Goal: Task Accomplishment & Management: Manage account settings

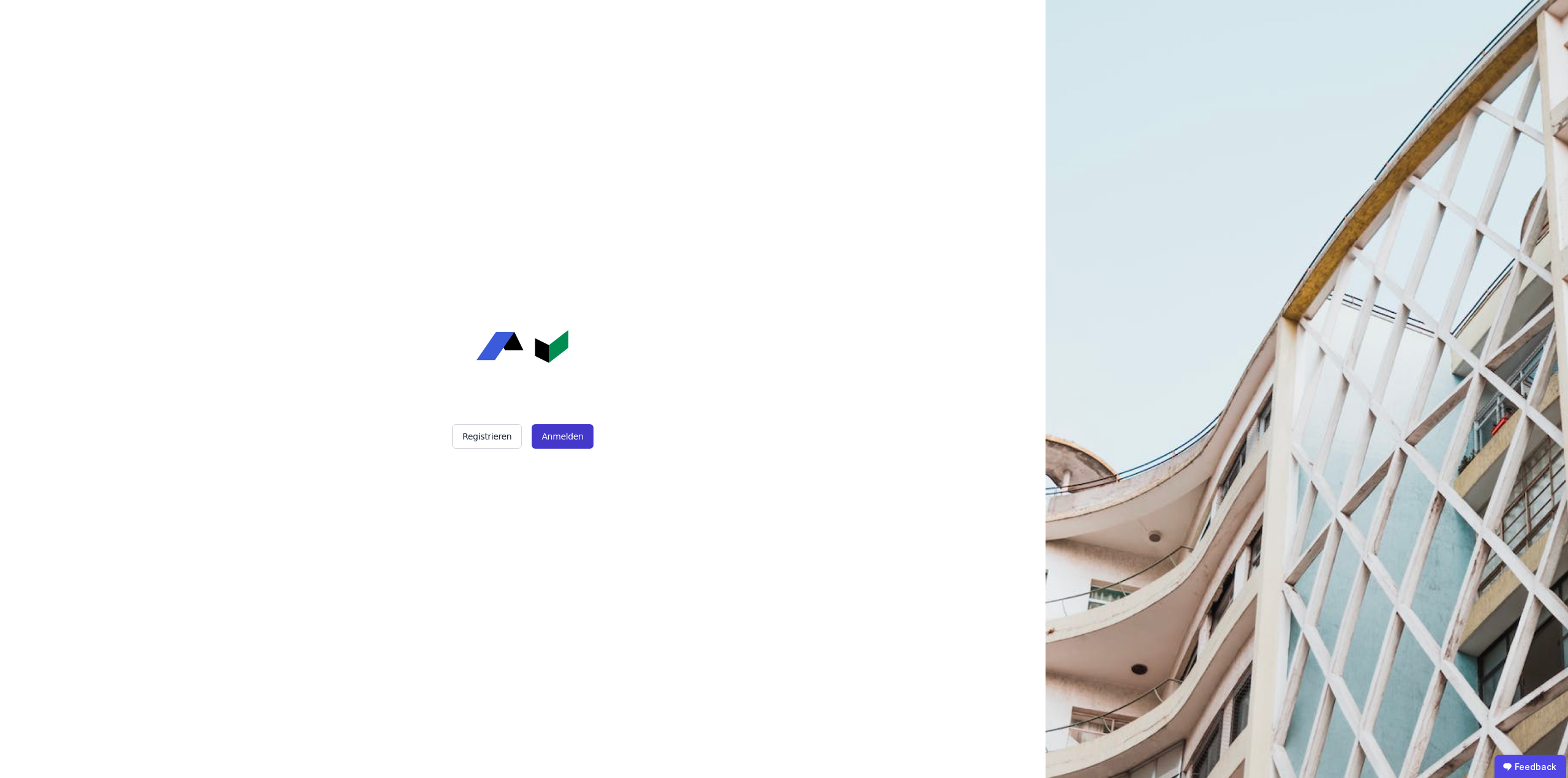
click at [570, 443] on button "Anmelden" at bounding box center [562, 436] width 61 height 24
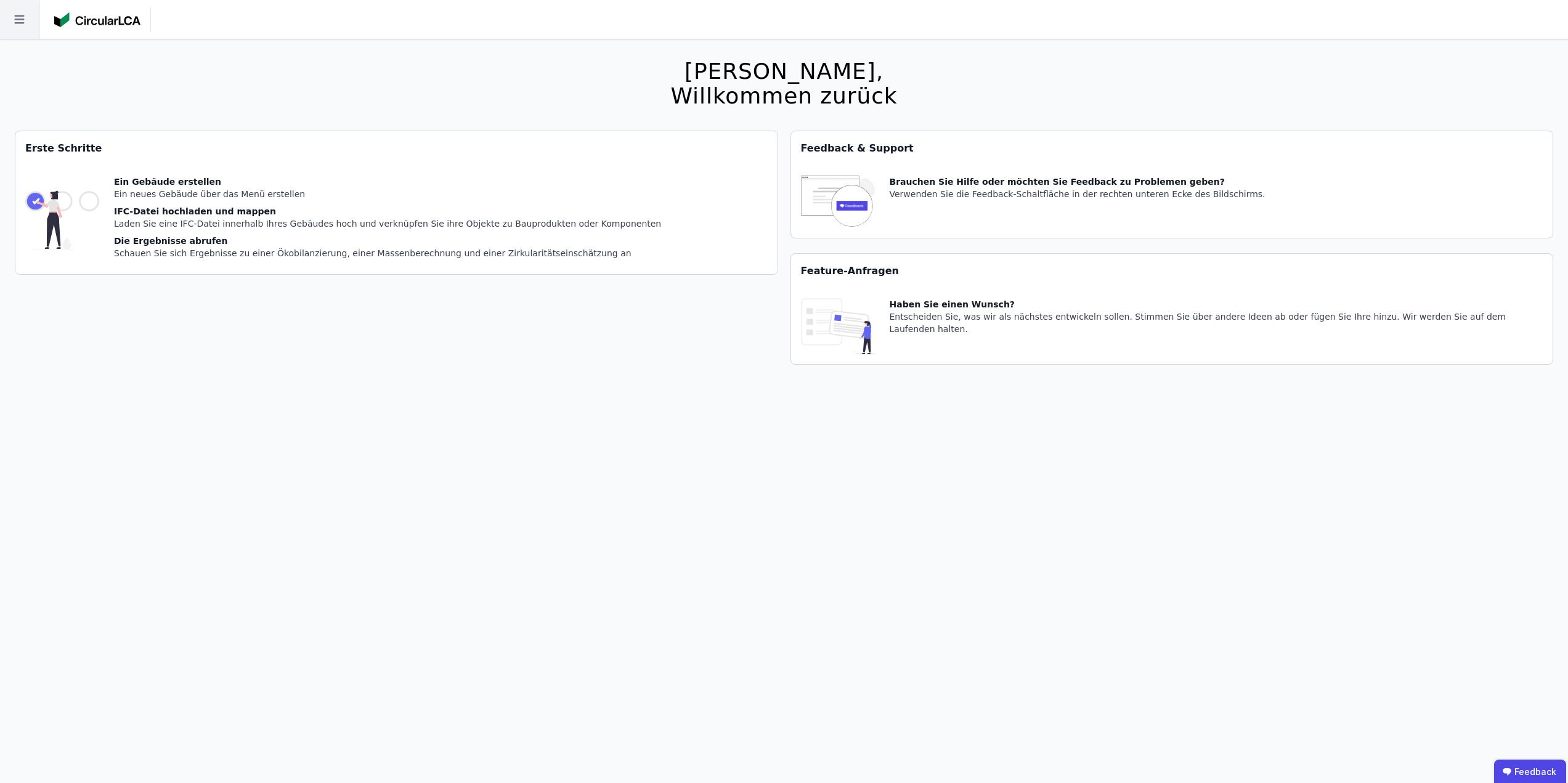
click at [18, 20] on icon at bounding box center [19, 19] width 10 height 8
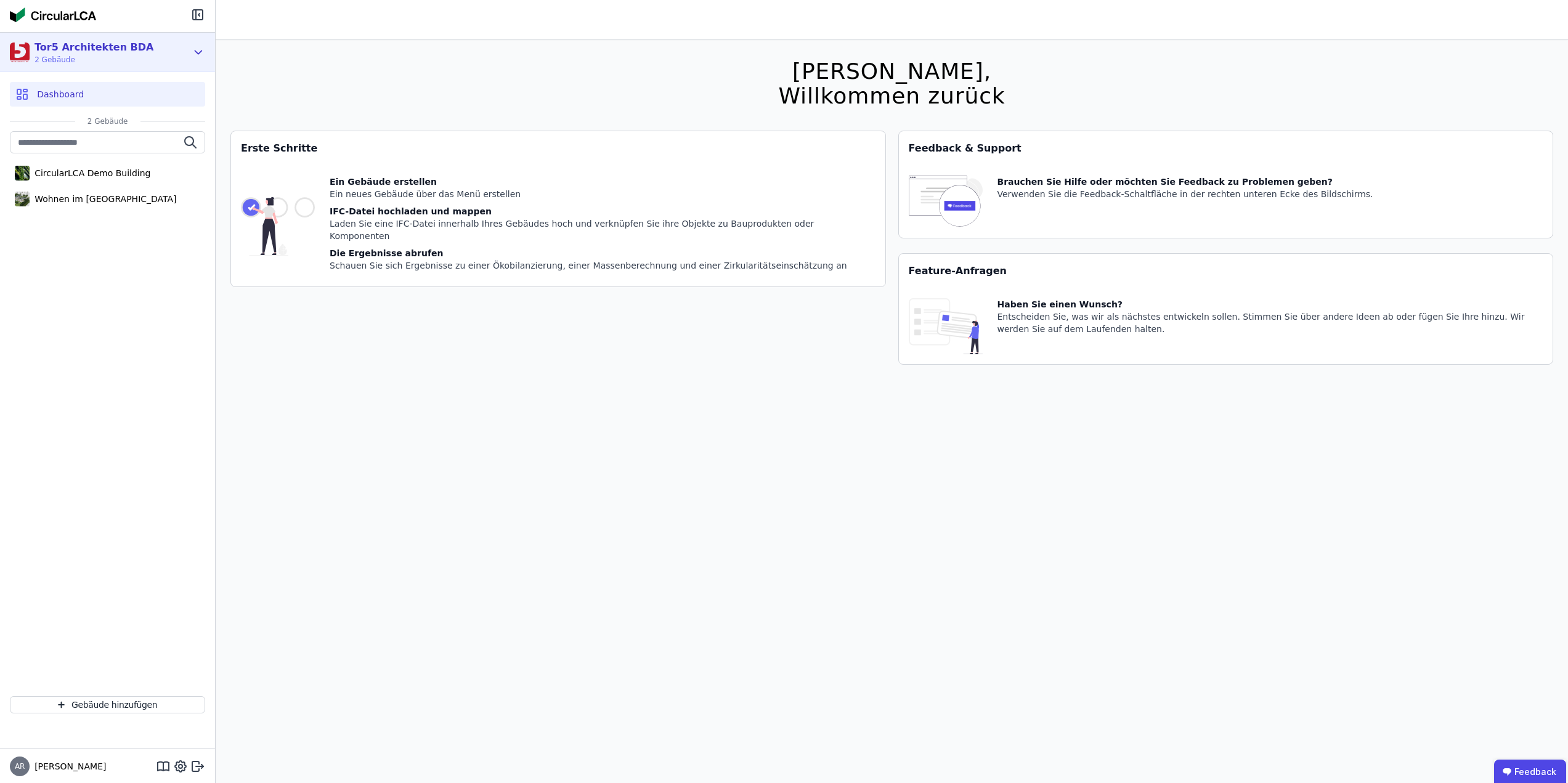
click at [197, 52] on icon at bounding box center [198, 52] width 7 height 3
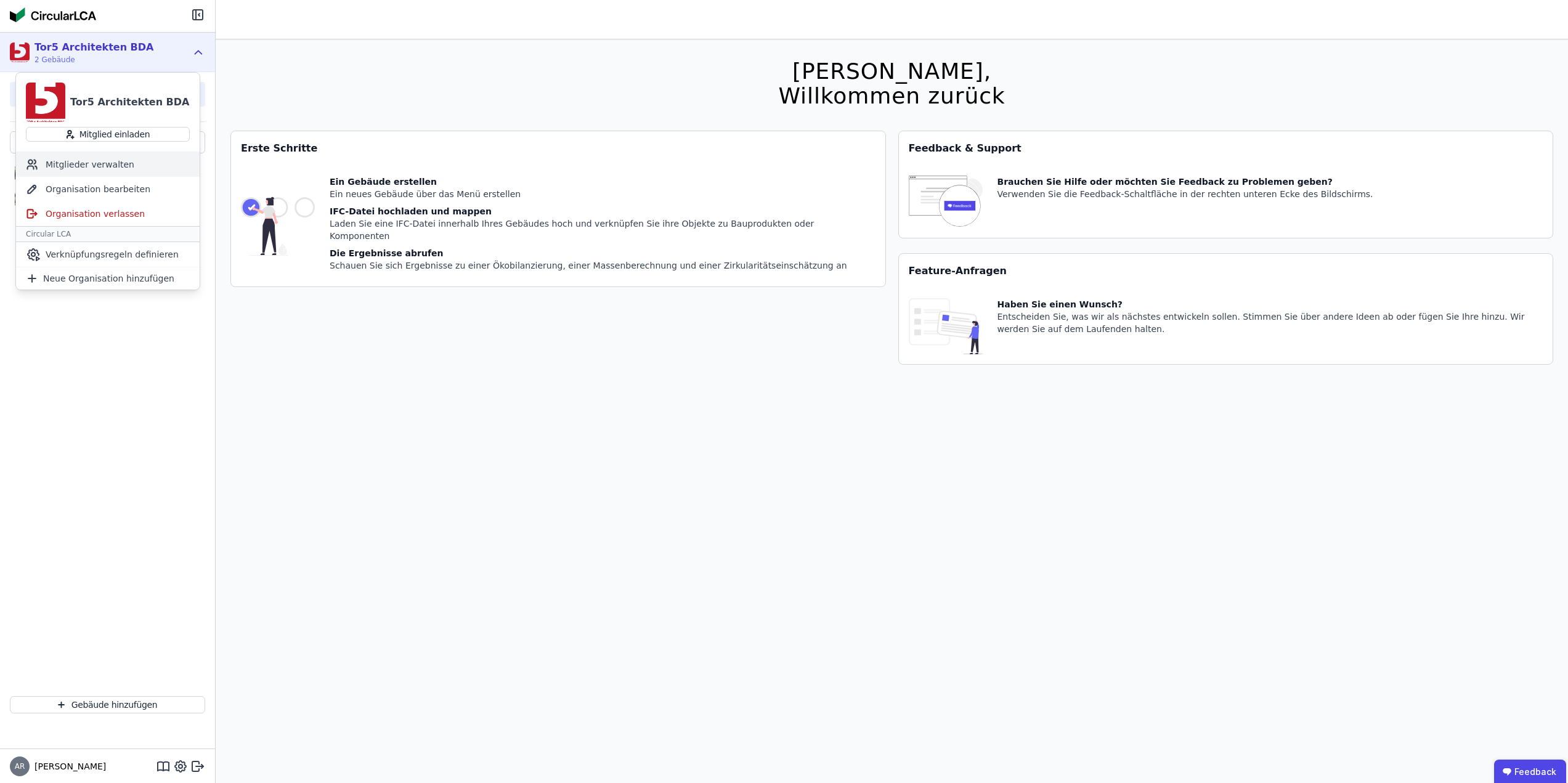
click at [110, 162] on div "Mitglieder verwalten" at bounding box center [108, 165] width 184 height 24
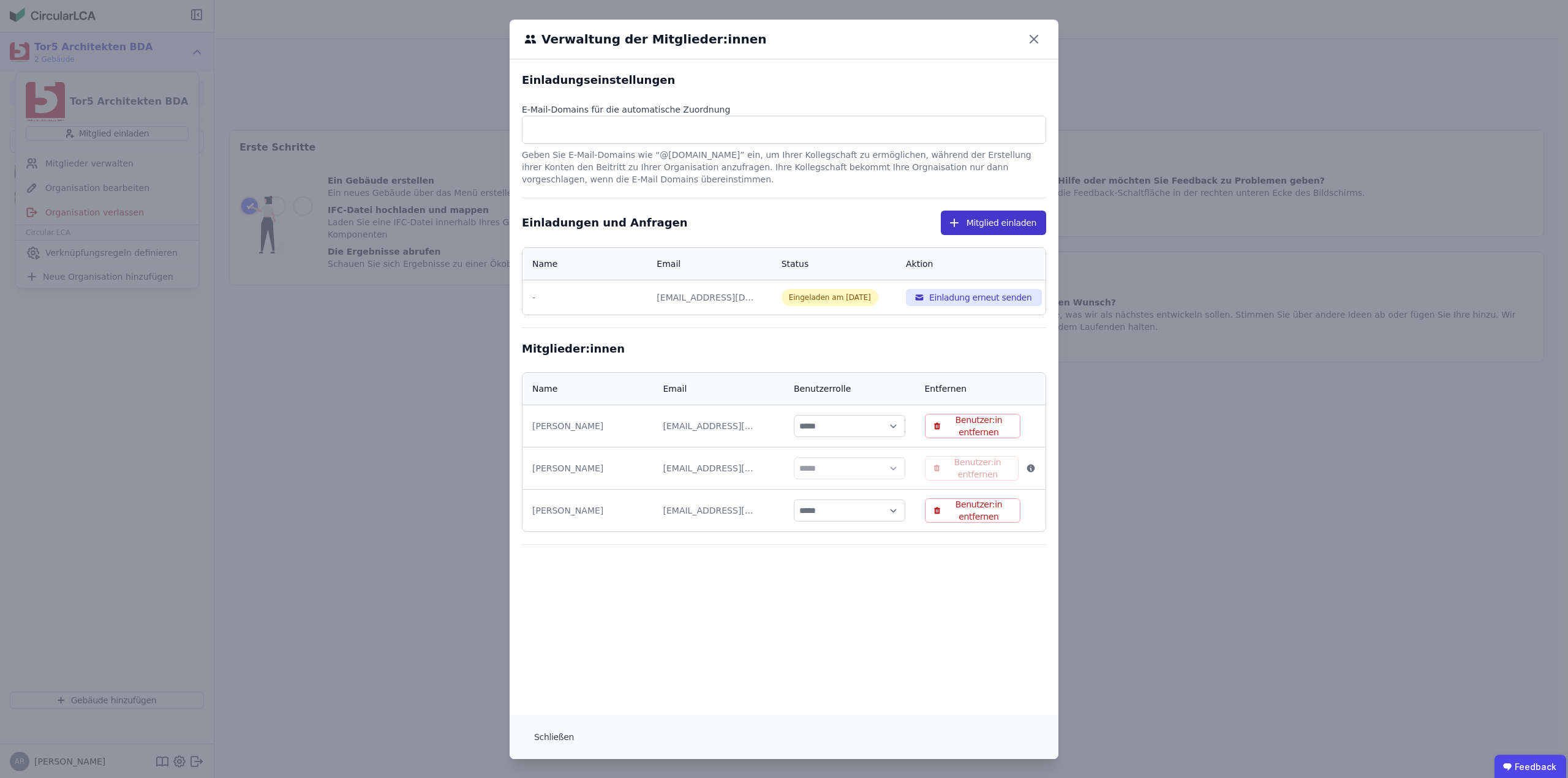
click at [977, 227] on button "Mitglied einladen" at bounding box center [993, 222] width 106 height 24
select select "*"
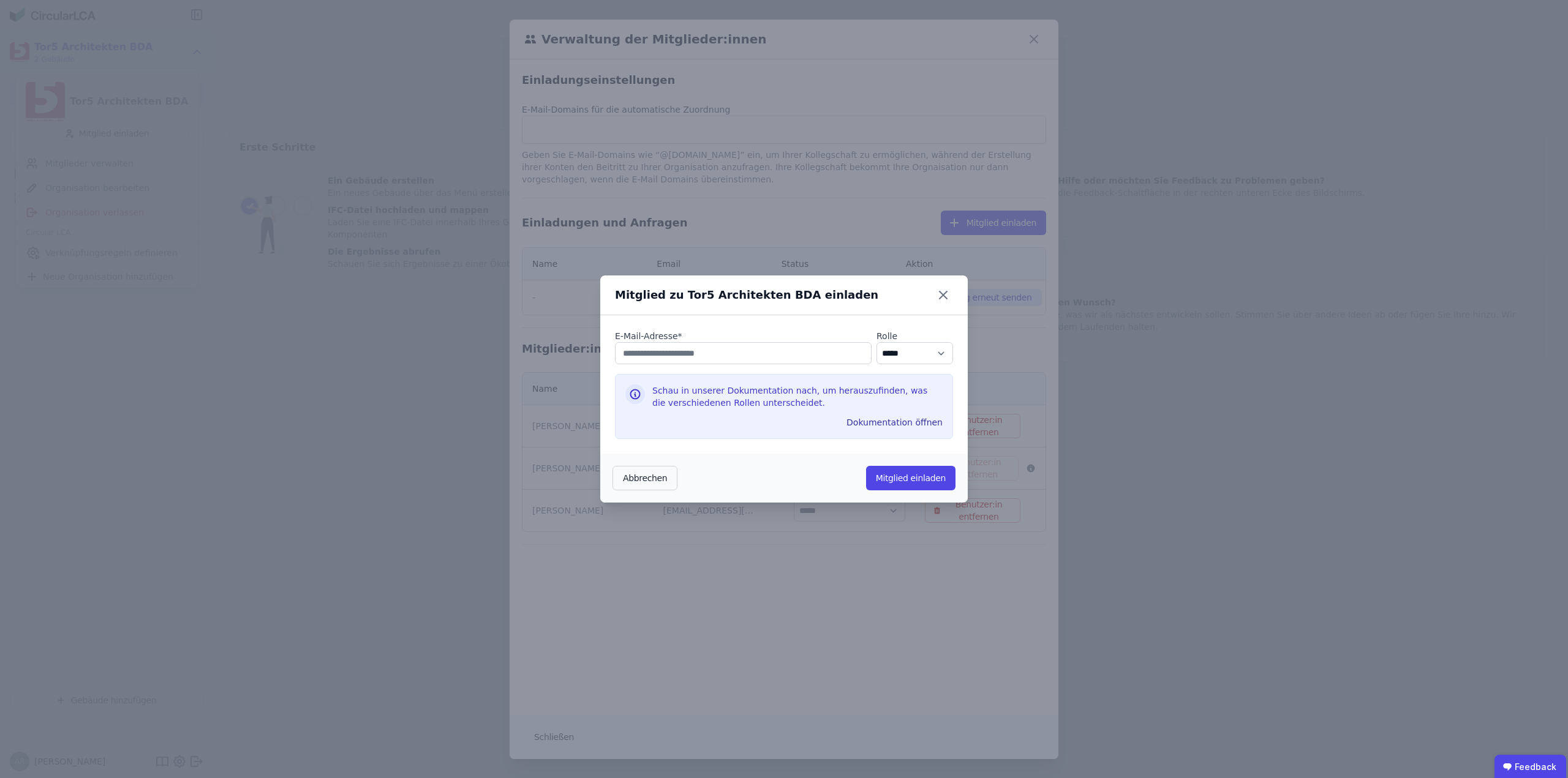
click at [741, 353] on input "email" at bounding box center [743, 353] width 256 height 22
type input "**********"
click at [897, 482] on button "Mitglied einladen" at bounding box center [910, 478] width 90 height 24
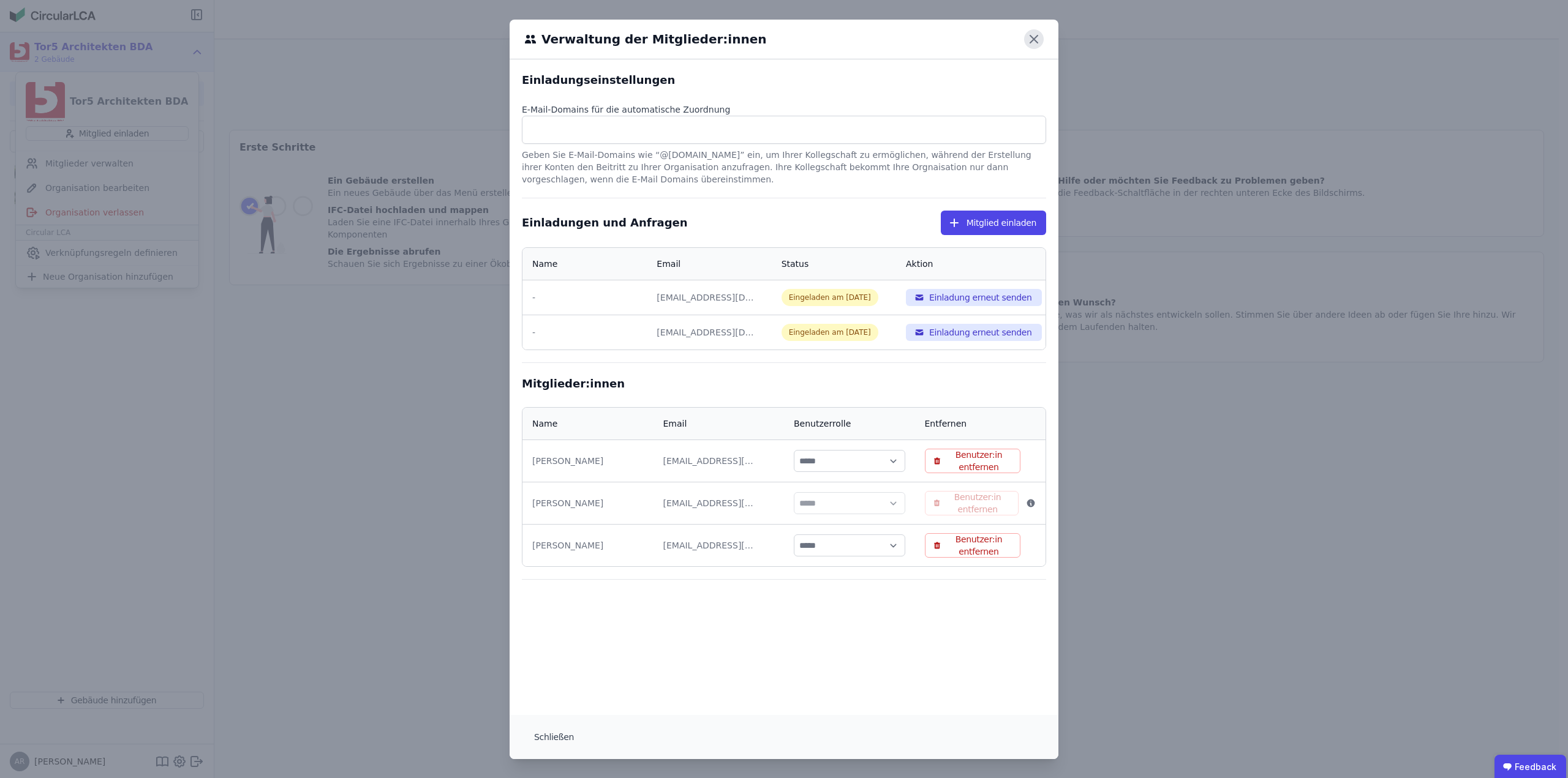
click at [1026, 41] on icon at bounding box center [1034, 39] width 20 height 20
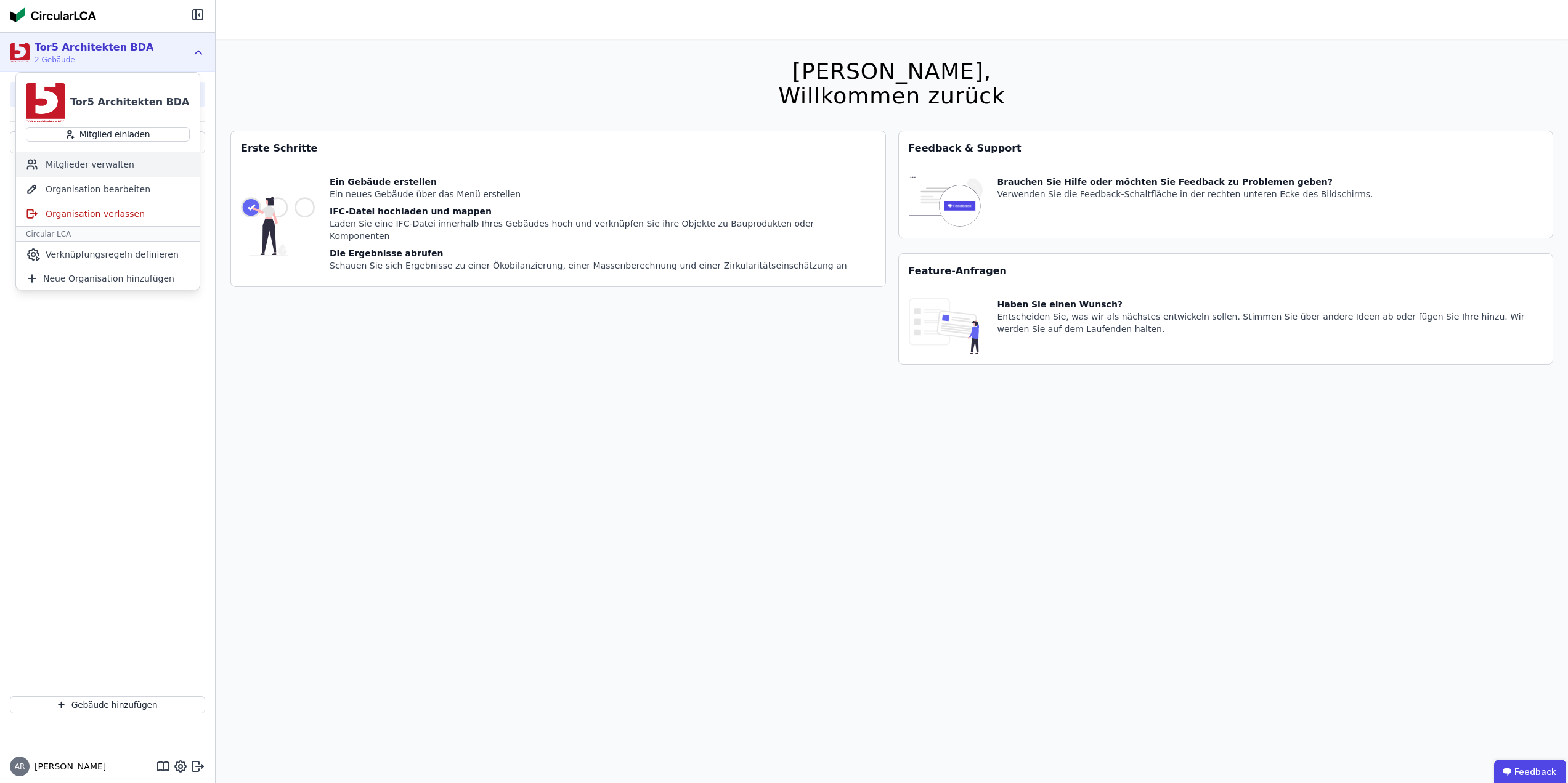
click at [108, 168] on div "Mitglieder verwalten" at bounding box center [108, 165] width 184 height 24
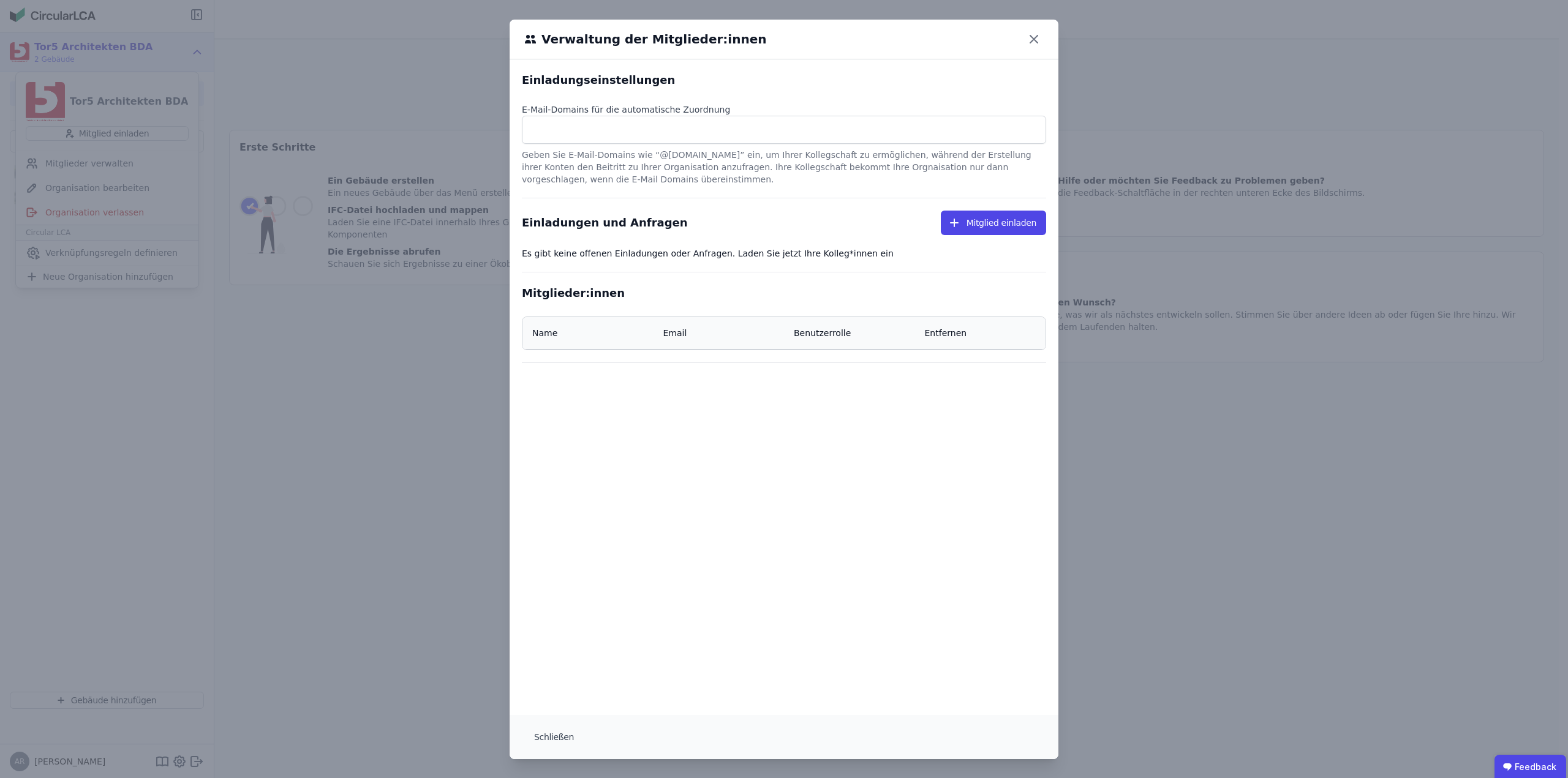
select select "*"
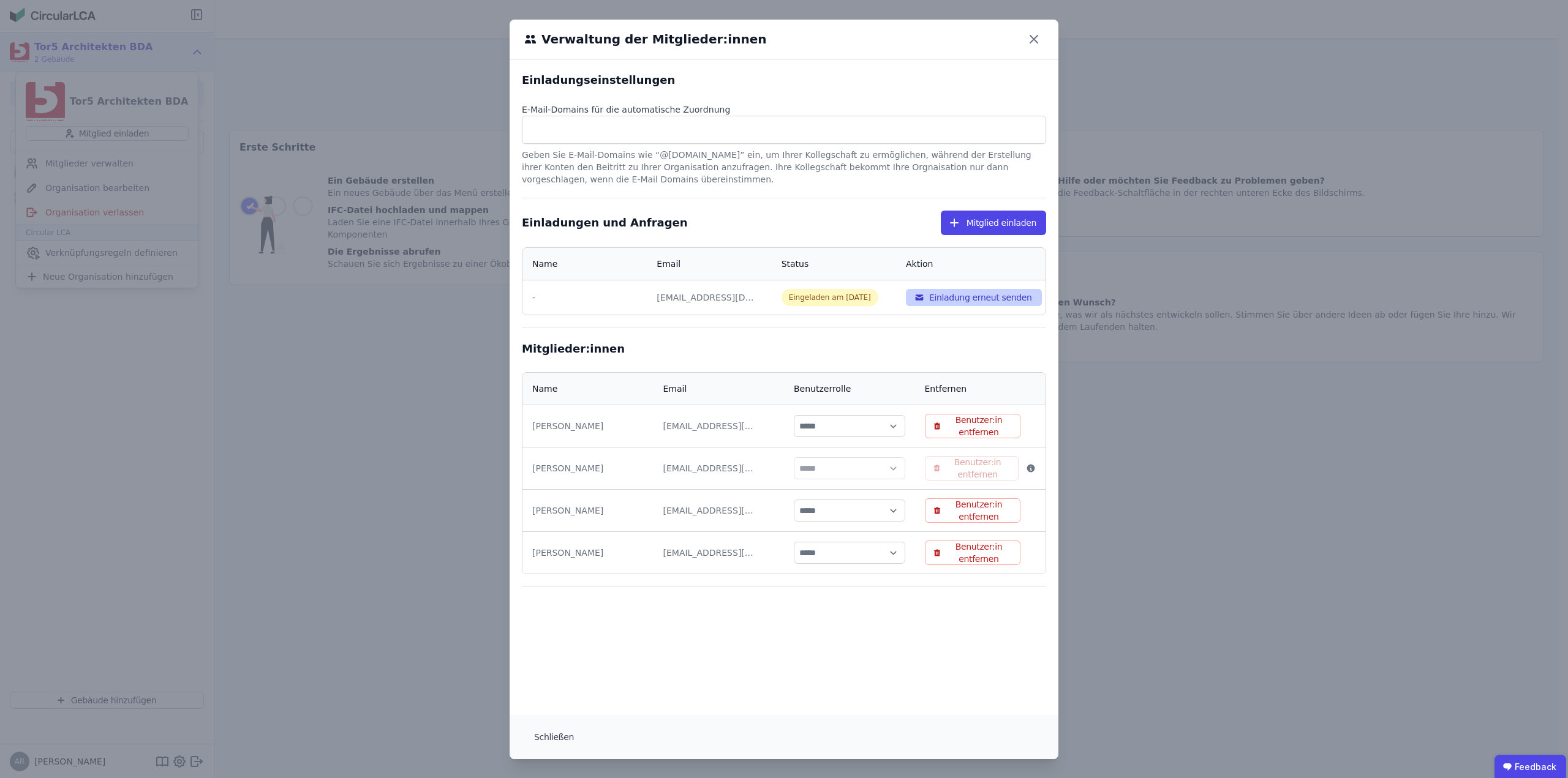
click at [956, 297] on button "Einladung erneut senden" at bounding box center [974, 297] width 136 height 17
click at [1034, 44] on icon at bounding box center [1034, 39] width 20 height 20
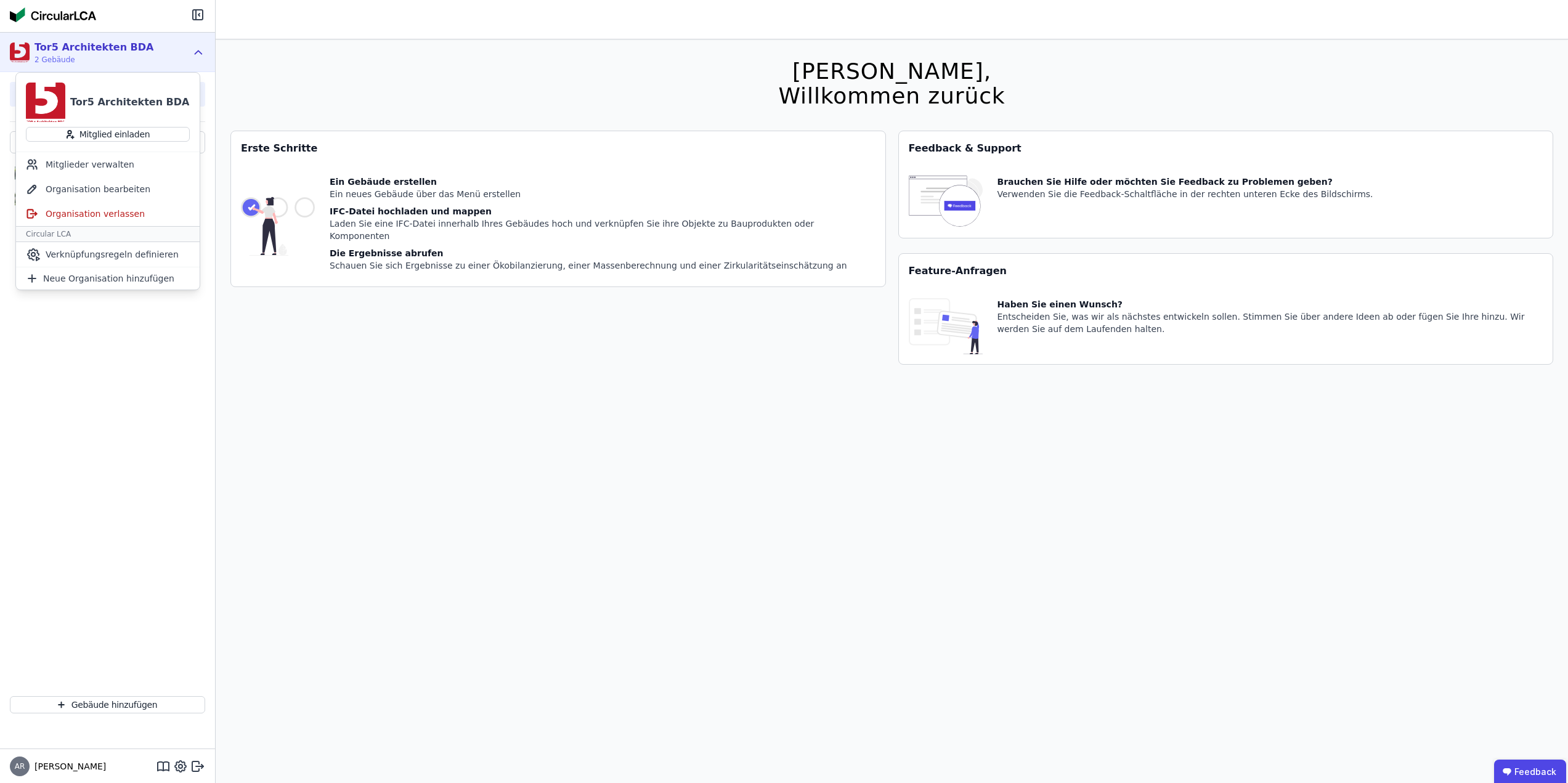
drag, startPoint x: 473, startPoint y: 387, endPoint x: 693, endPoint y: 150, distance: 323.4
click at [474, 385] on div "[PERSON_NAME], Willkommen zurück Sie verwenden derzeit eine Beta-Version. Es kö…" at bounding box center [891, 431] width 1322 height 783
